Goal: Communication & Community: Answer question/provide support

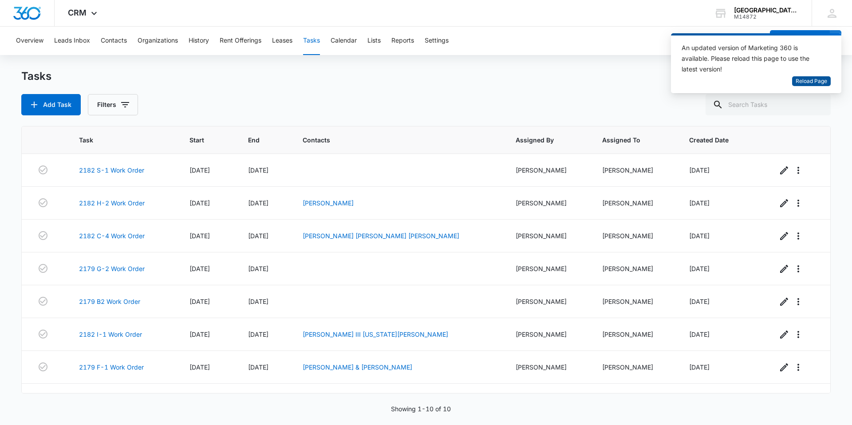
click at [815, 84] on span "Reload Page" at bounding box center [810, 81] width 31 height 8
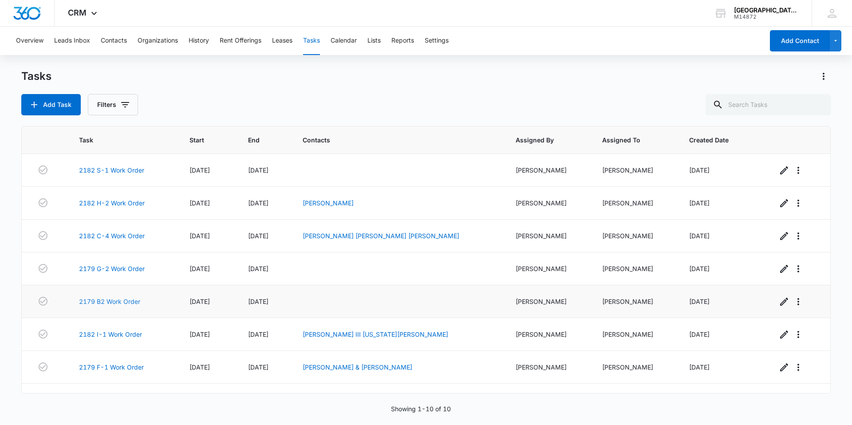
scroll to position [44, 0]
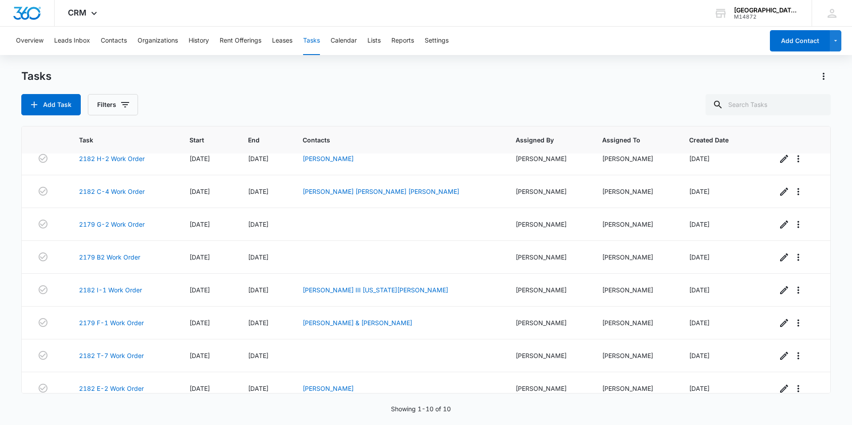
drag, startPoint x: 361, startPoint y: 425, endPoint x: 559, endPoint y: 100, distance: 380.5
click at [559, 100] on div "Add Task Filters" at bounding box center [425, 104] width 809 height 21
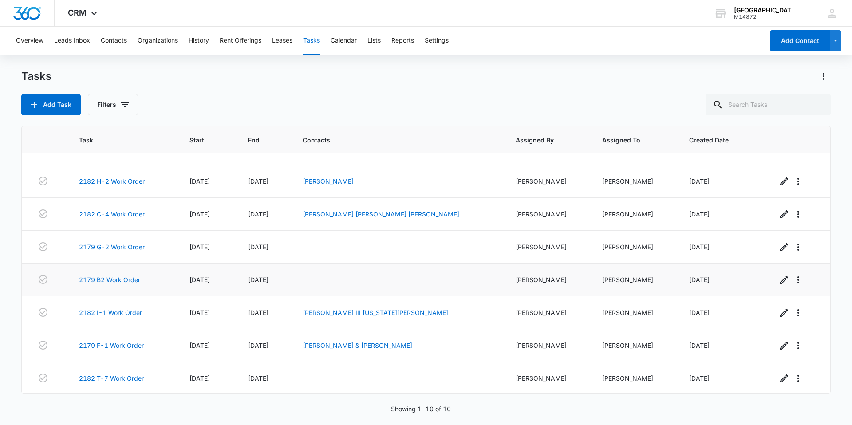
scroll to position [0, 0]
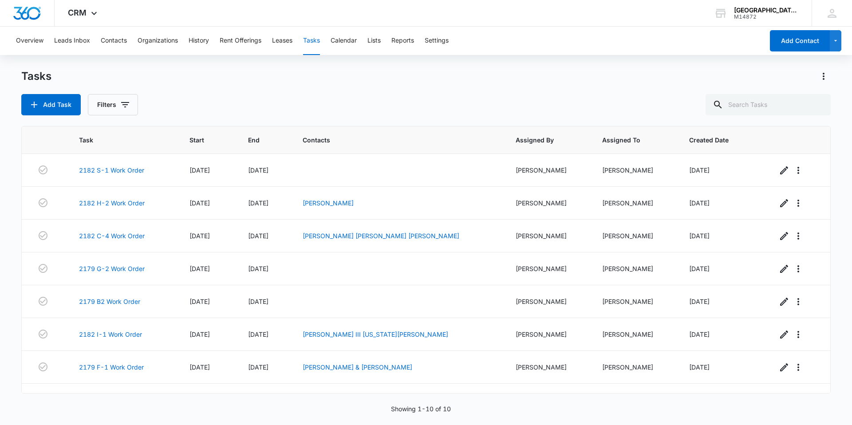
click at [309, 43] on button "Tasks" at bounding box center [311, 41] width 17 height 28
click at [292, 41] on button "Leases" at bounding box center [282, 41] width 20 height 28
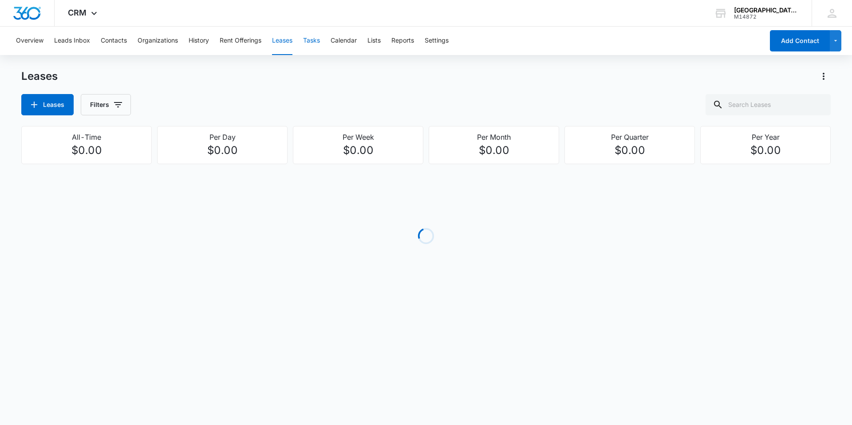
click at [313, 42] on button "Tasks" at bounding box center [311, 41] width 17 height 28
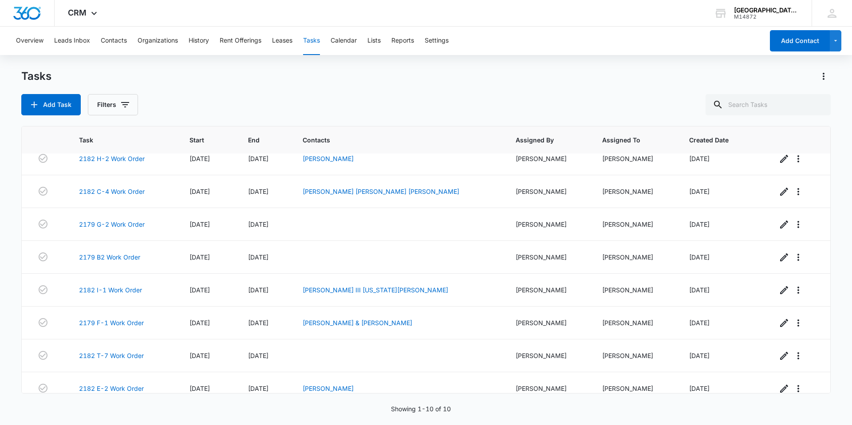
scroll to position [89, 0]
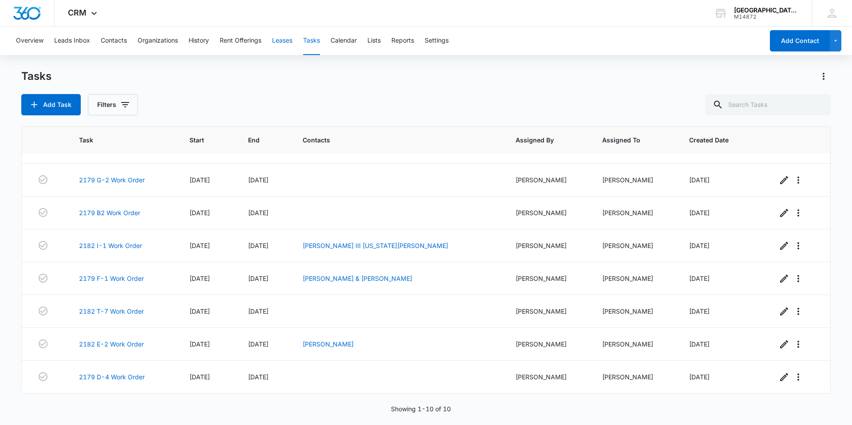
click at [292, 47] on button "Leases" at bounding box center [282, 41] width 20 height 28
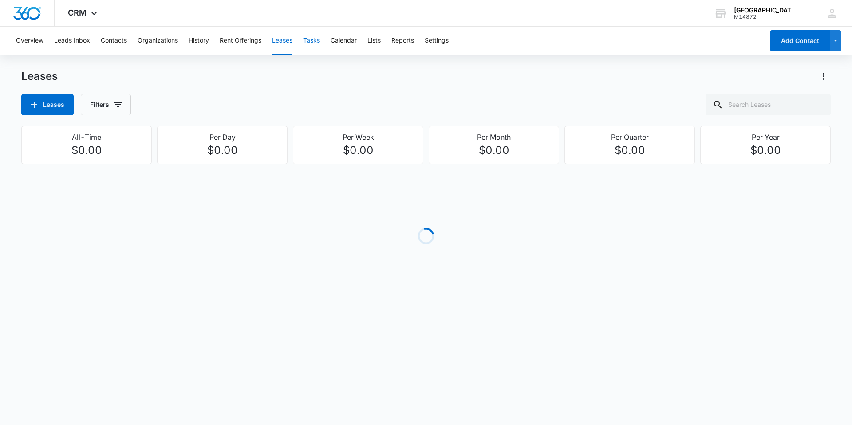
click at [311, 46] on button "Tasks" at bounding box center [311, 41] width 17 height 28
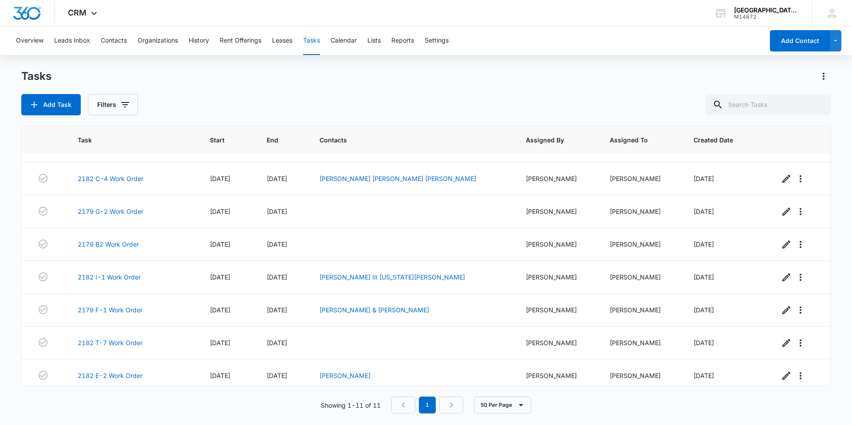
scroll to position [129, 0]
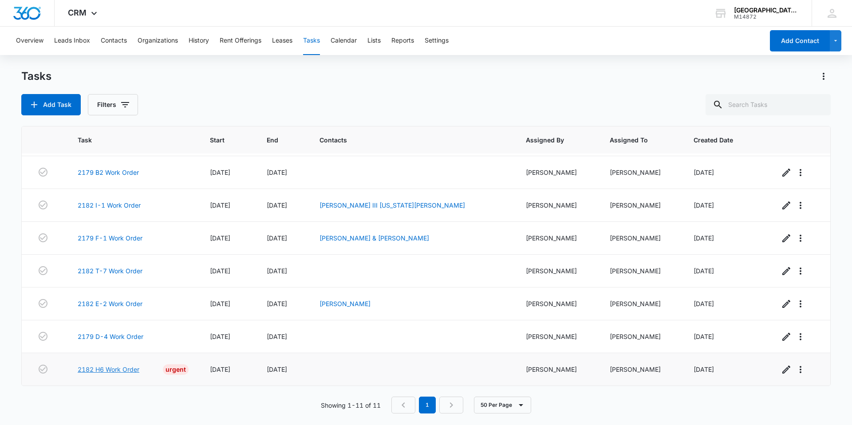
click at [123, 367] on link "2182 H6 Work Order" at bounding box center [109, 369] width 62 height 9
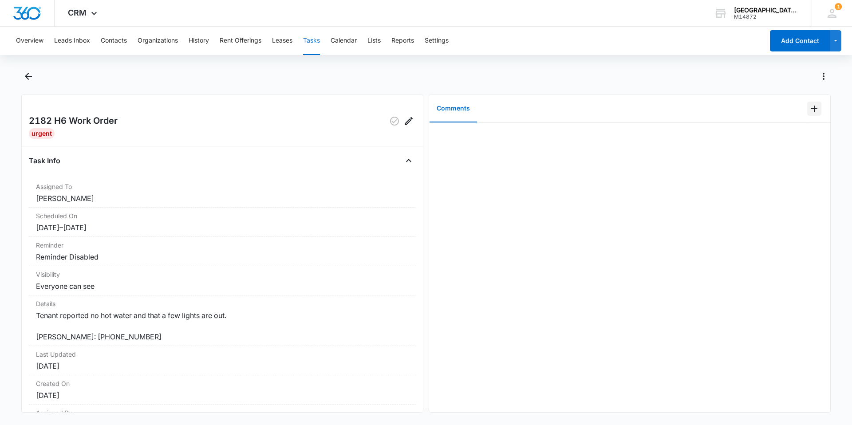
click at [809, 106] on icon "Add Comment" at bounding box center [814, 108] width 11 height 11
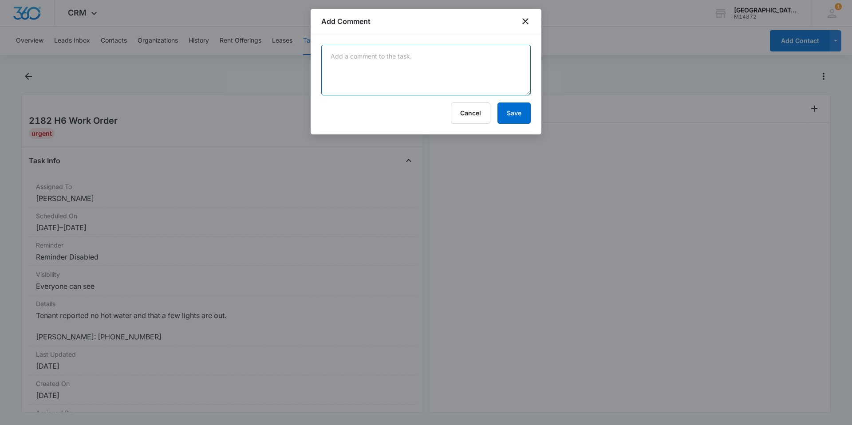
click at [386, 63] on textarea at bounding box center [425, 70] width 209 height 51
type textarea "reset water heater - told tenant to reach out if it happens again. replaced lig…"
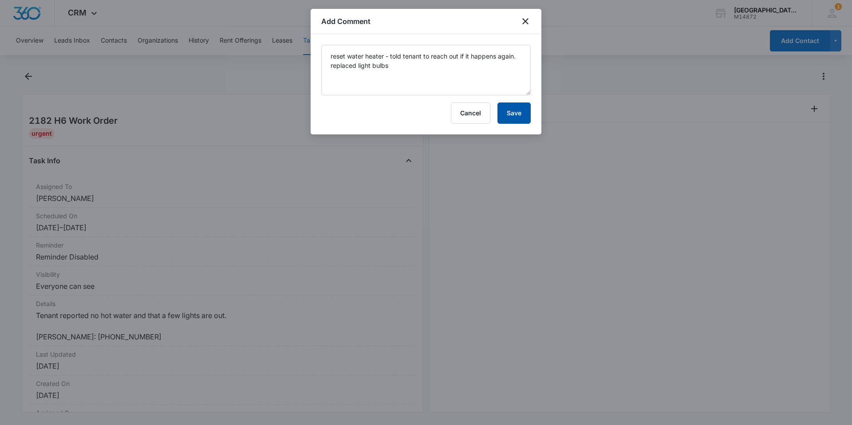
click at [526, 114] on button "Save" at bounding box center [513, 112] width 33 height 21
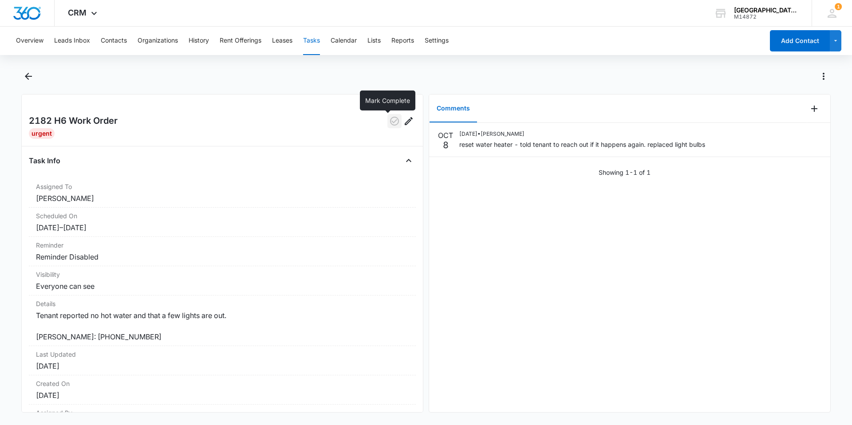
click at [389, 123] on icon "button" at bounding box center [394, 121] width 11 height 11
click at [313, 35] on button "Tasks" at bounding box center [311, 41] width 17 height 28
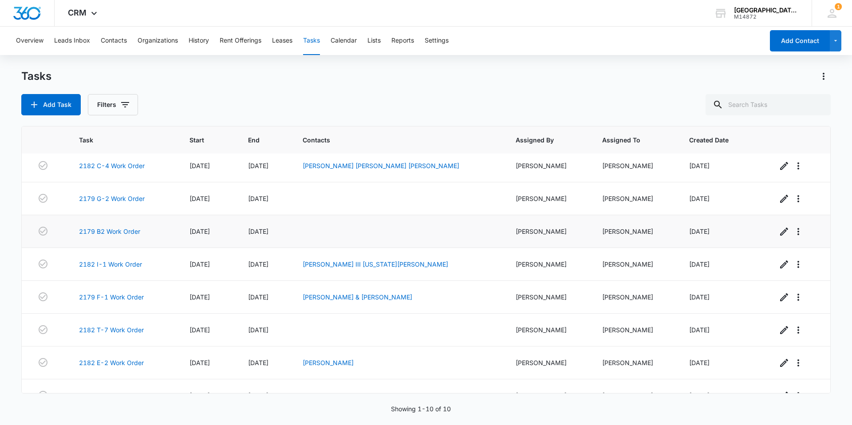
scroll to position [89, 0]
